Goal: Task Accomplishment & Management: Use online tool/utility

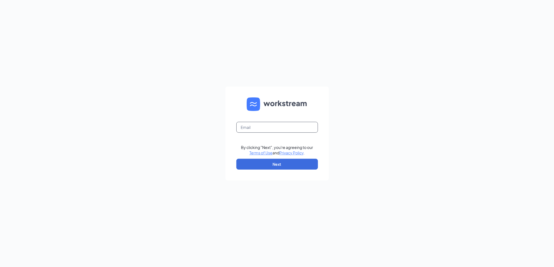
drag, startPoint x: 273, startPoint y: 128, endPoint x: 270, endPoint y: 129, distance: 2.9
click at [270, 129] on input "text" at bounding box center [277, 127] width 82 height 11
type input "j"
type input "ljs70338@ljsilvers.com"
click at [269, 163] on button "Next" at bounding box center [277, 164] width 82 height 11
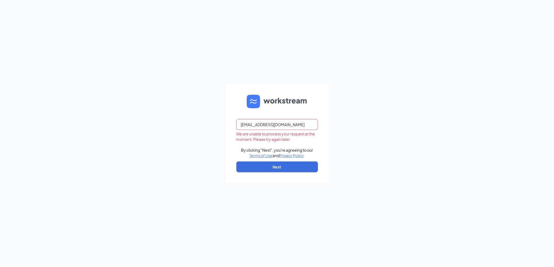
click at [295, 125] on input "ljs70338@ljsilvers.com" at bounding box center [277, 124] width 82 height 11
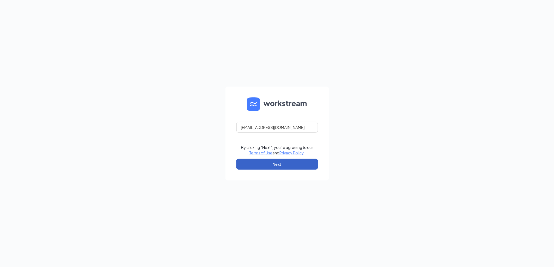
click at [299, 168] on button "Next" at bounding box center [277, 164] width 82 height 11
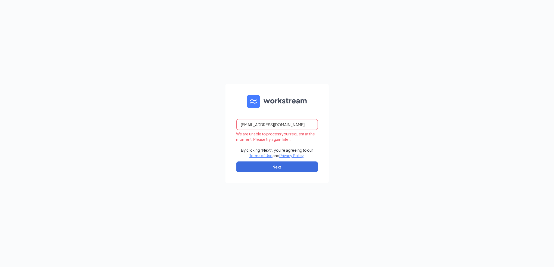
drag, startPoint x: 292, startPoint y: 122, endPoint x: 0, endPoint y: 125, distance: 291.6
click at [0, 126] on html "ljs70338@ljsilvers.com We are unable to process your request at the moment. Ple…" at bounding box center [277, 133] width 554 height 267
type input "l"
type input "ljs70338@ljsilvers.com"
click at [276, 166] on button "Next" at bounding box center [277, 167] width 82 height 11
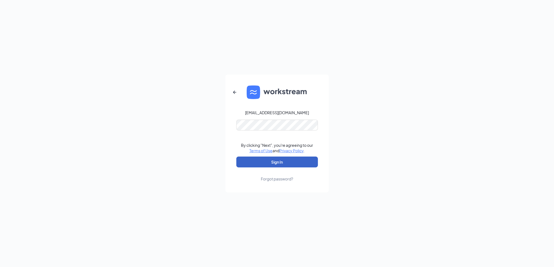
click at [284, 161] on button "Sign In" at bounding box center [277, 162] width 82 height 11
click at [0, 0] on html "ljs70338@ljsilvers.com Credential mismatches. By clicking "Next", you're agreei…" at bounding box center [277, 133] width 554 height 267
click at [295, 160] on button "Sign In" at bounding box center [277, 162] width 82 height 11
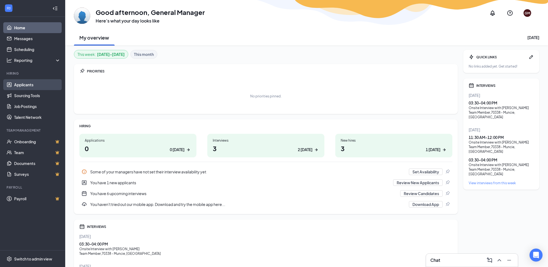
click at [20, 86] on link "Applicants" at bounding box center [37, 84] width 46 height 11
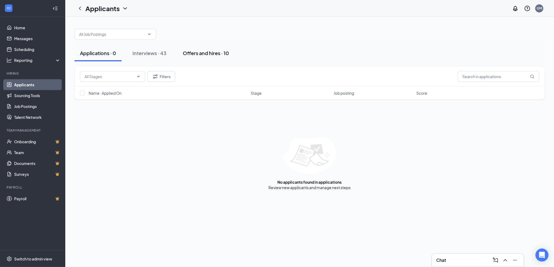
click at [183, 50] on div "Offers and hires · 10" at bounding box center [206, 53] width 46 height 7
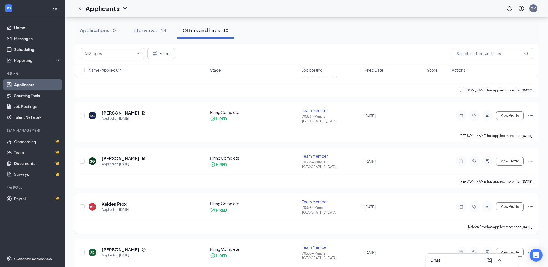
scroll to position [36, 0]
